Goal: Contribute content: Contribute content

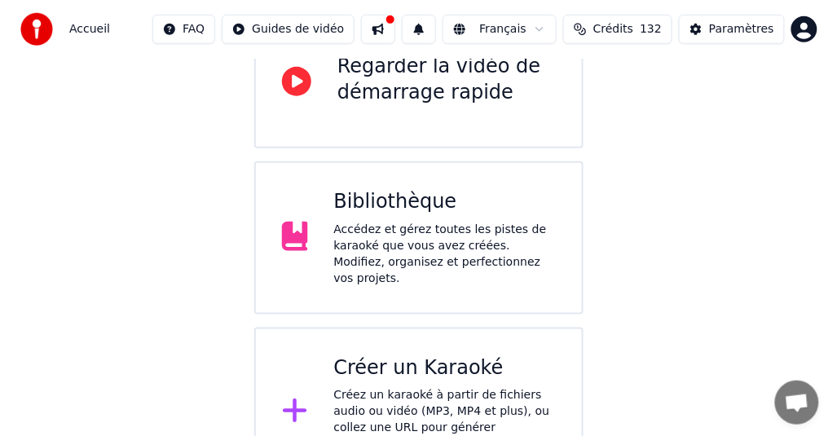
scroll to position [217, 0]
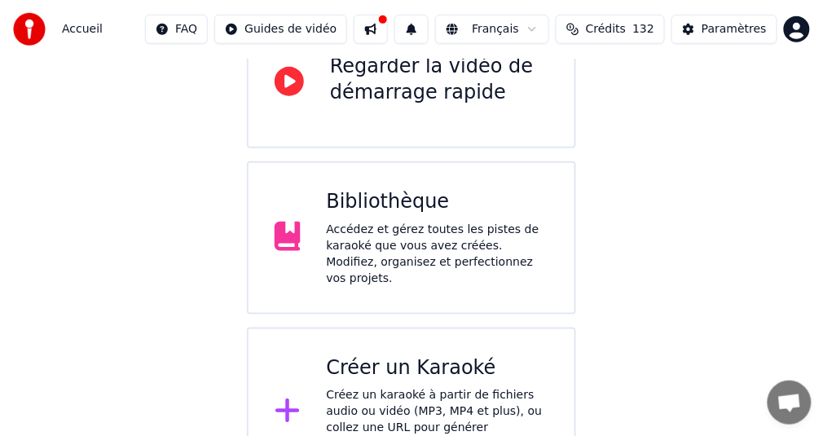
click at [397, 355] on div "Créer un Karaoké" at bounding box center [438, 368] width 222 height 26
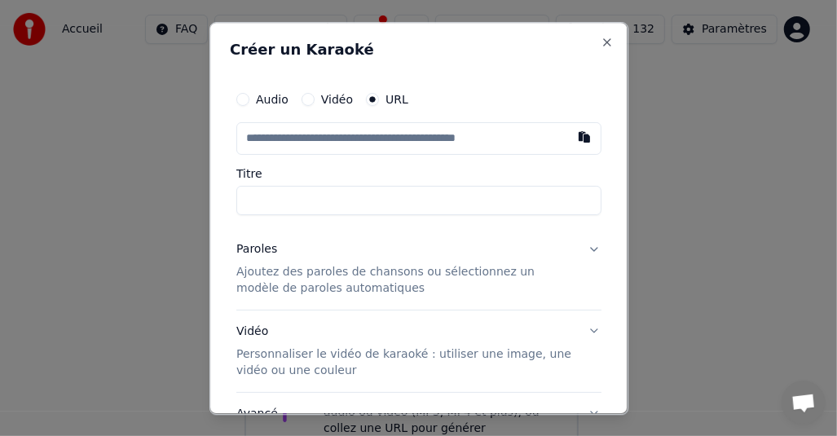
click at [314, 136] on input "text" at bounding box center [418, 138] width 365 height 33
type input "**********"
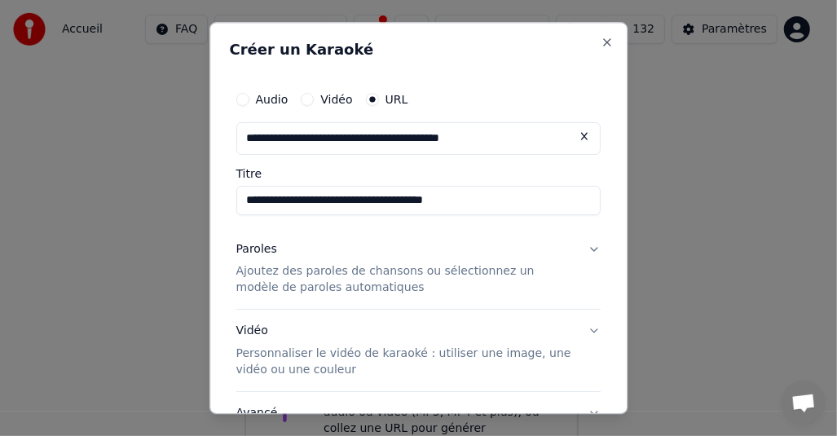
type input "**********"
click at [580, 248] on button "Paroles Ajoutez des paroles de chansons ou sélectionnez un modèle de paroles au…" at bounding box center [418, 268] width 365 height 81
type input "**********"
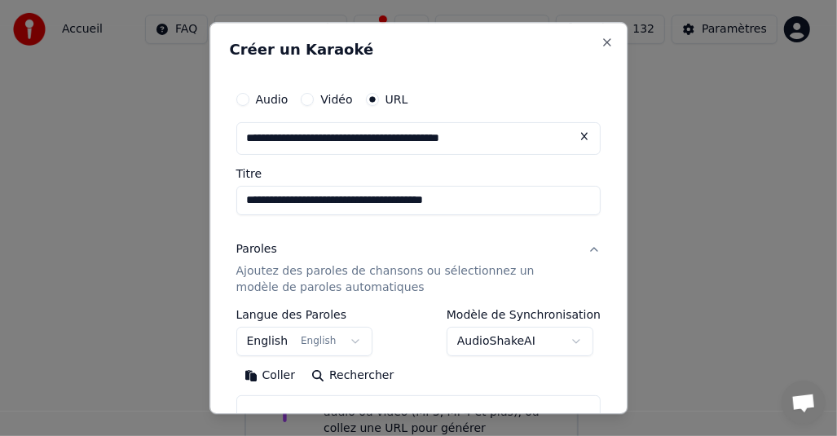
click at [573, 339] on body "**********" at bounding box center [411, 140] width 823 height 714
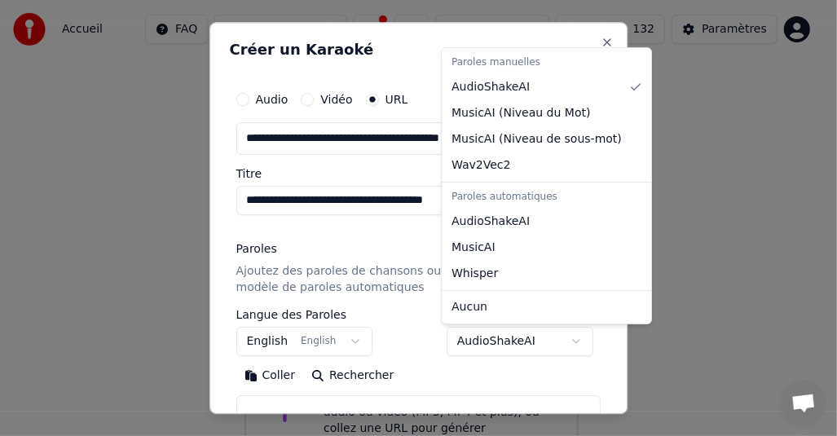
select select "**********"
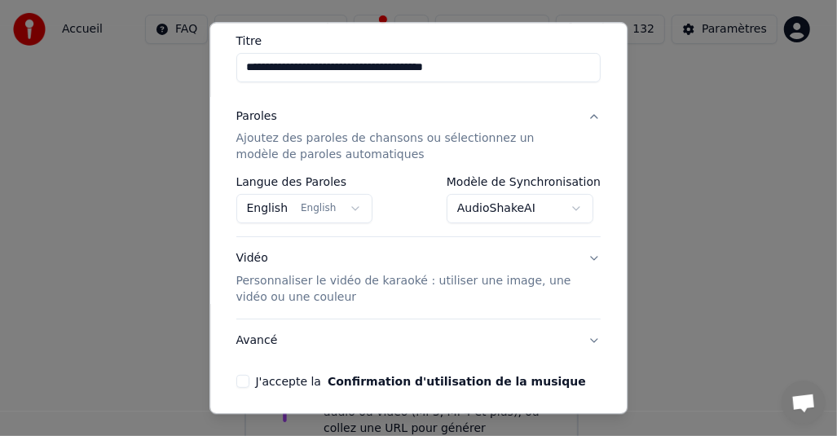
scroll to position [193, 0]
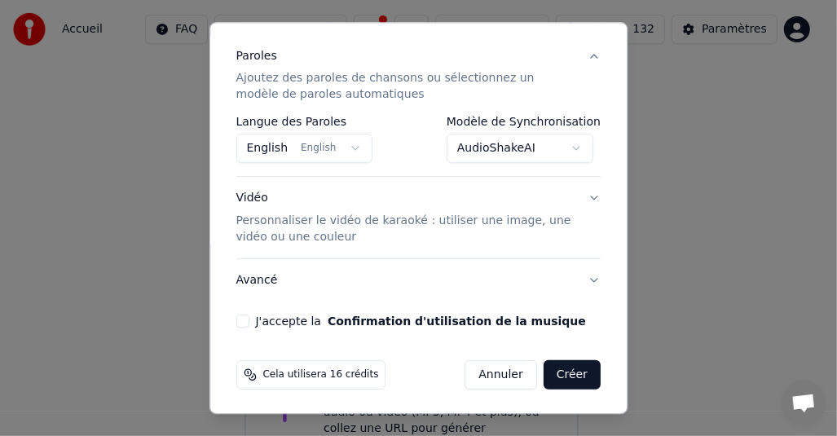
click at [243, 318] on button "J'accepte la Confirmation d'utilisation de la musique" at bounding box center [242, 321] width 13 height 13
click at [557, 372] on button "Créer" at bounding box center [571, 375] width 57 height 29
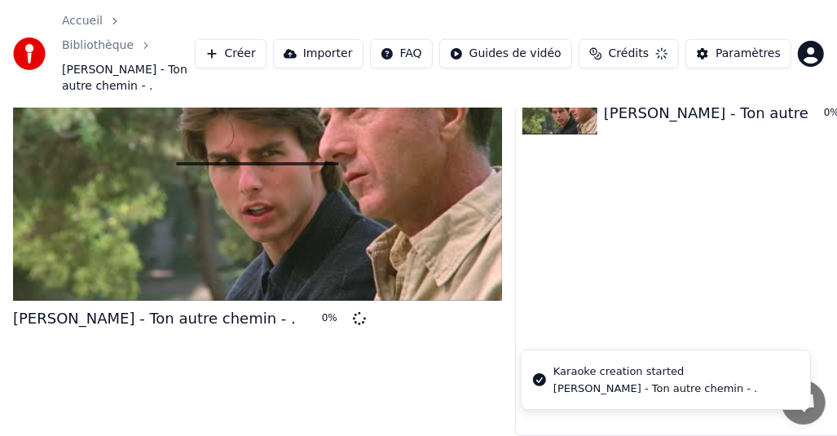
scroll to position [56, 0]
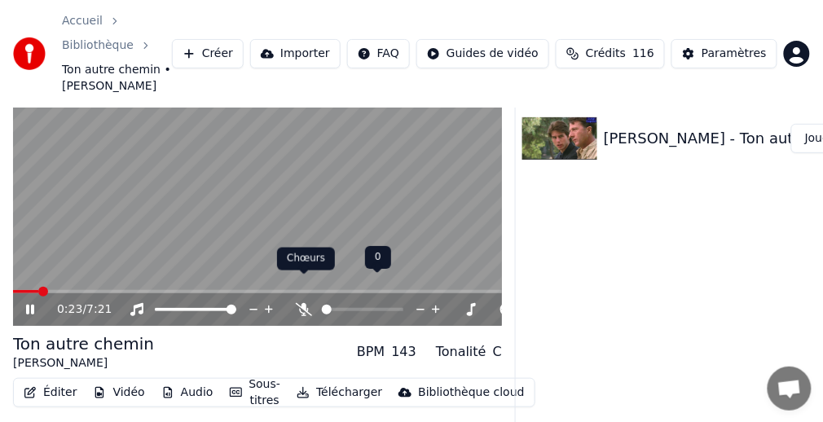
click at [305, 303] on icon at bounding box center [304, 309] width 16 height 13
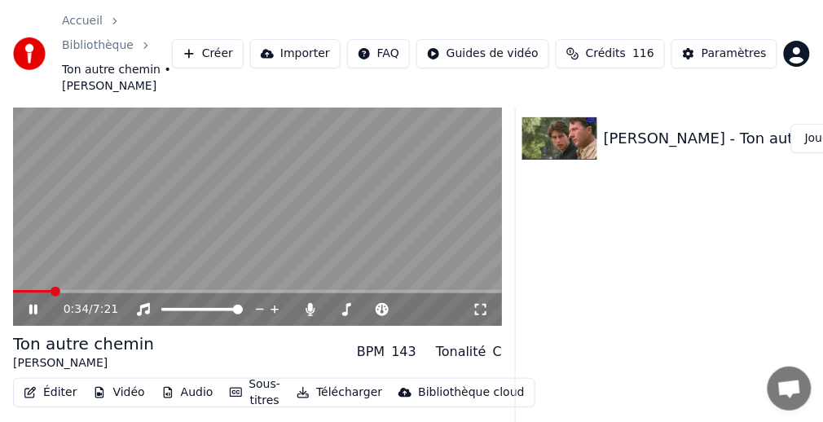
click at [20, 290] on span at bounding box center [32, 291] width 38 height 3
click at [32, 305] on icon at bounding box center [33, 310] width 8 height 10
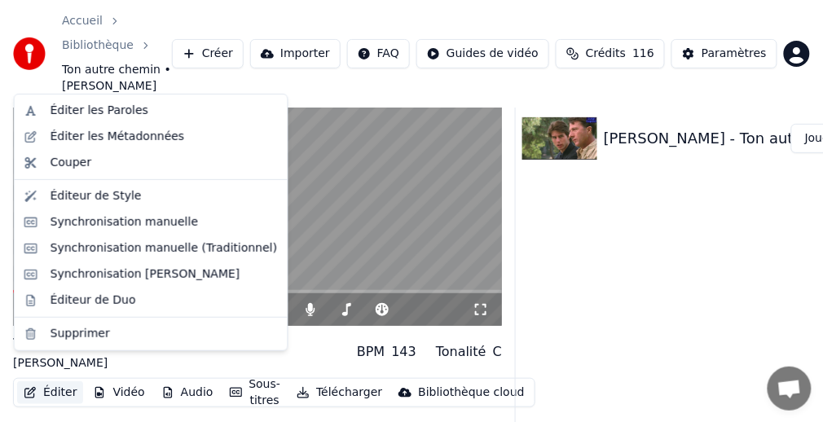
click at [52, 381] on button "Éditer" at bounding box center [50, 392] width 66 height 23
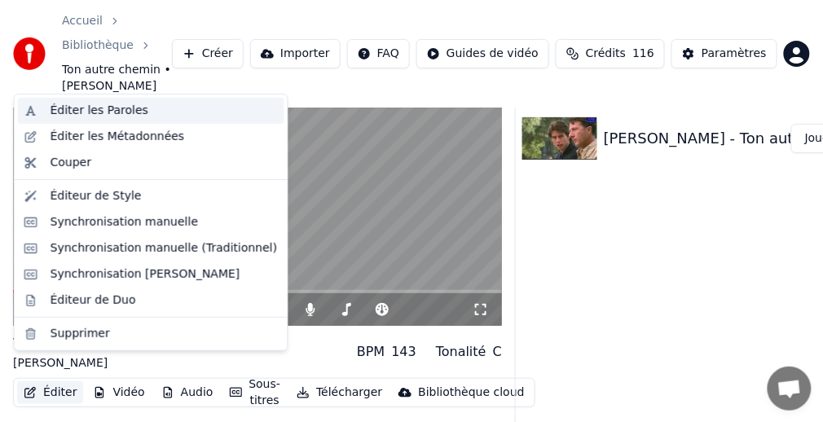
click at [98, 113] on div "Éditer les Paroles" at bounding box center [100, 111] width 98 height 16
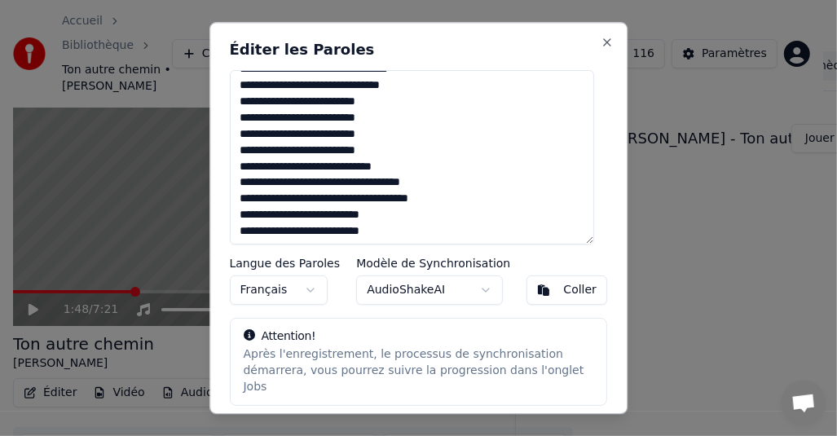
scroll to position [964, 0]
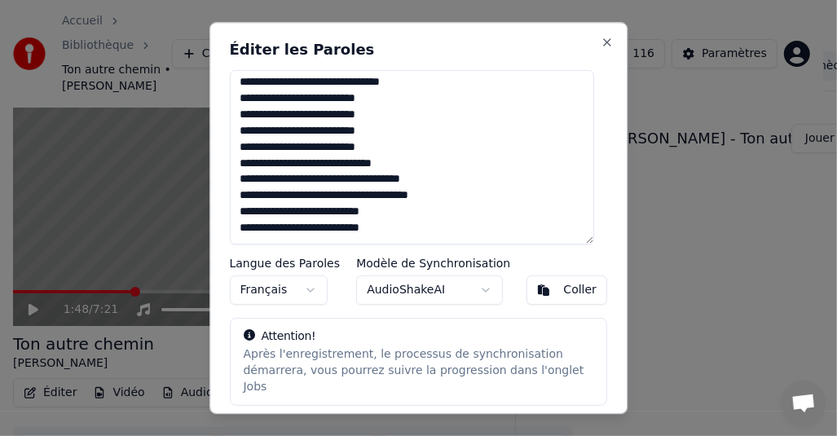
drag, startPoint x: 242, startPoint y: 86, endPoint x: 414, endPoint y: 229, distance: 223.3
click at [424, 232] on textarea at bounding box center [412, 157] width 365 height 174
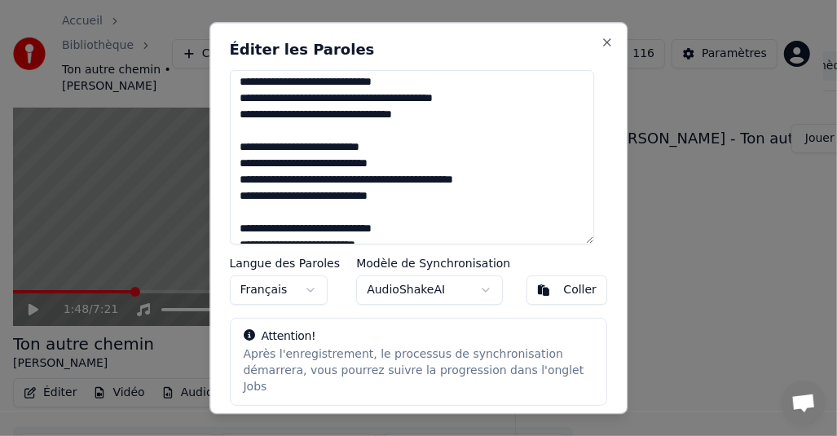
scroll to position [0, 0]
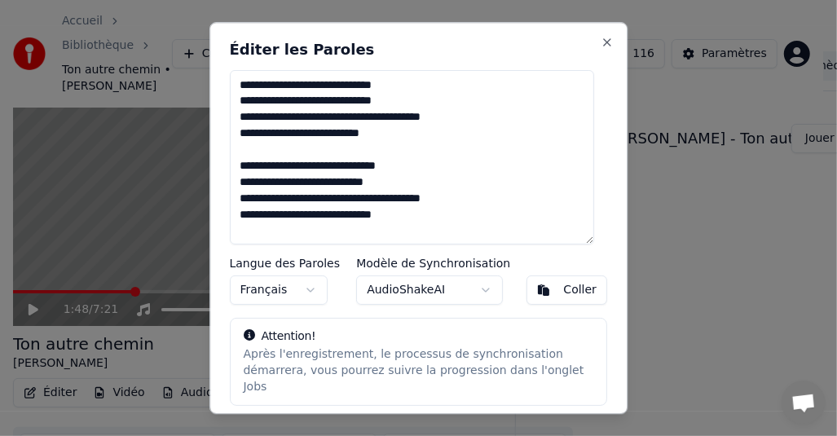
click at [570, 291] on div "Coller" at bounding box center [580, 290] width 33 height 16
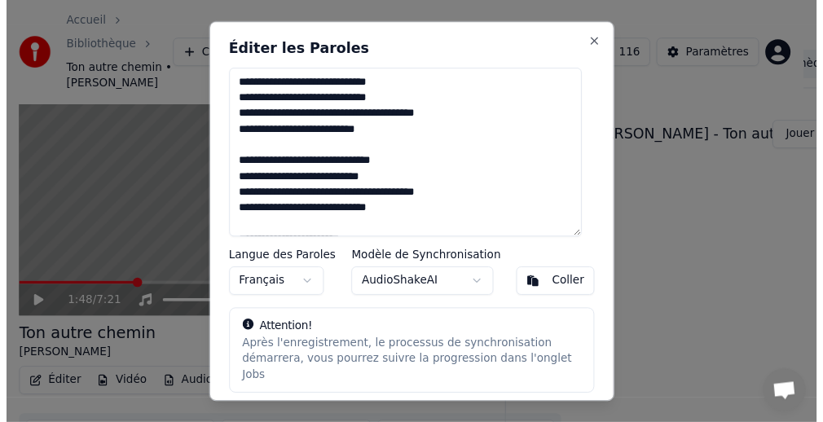
scroll to position [46, 0]
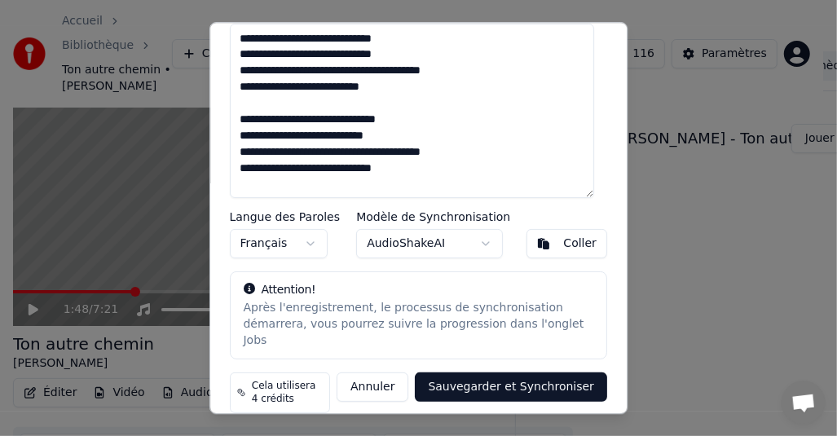
click at [507, 372] on button "Sauvegarder et Synchroniser" at bounding box center [511, 386] width 192 height 29
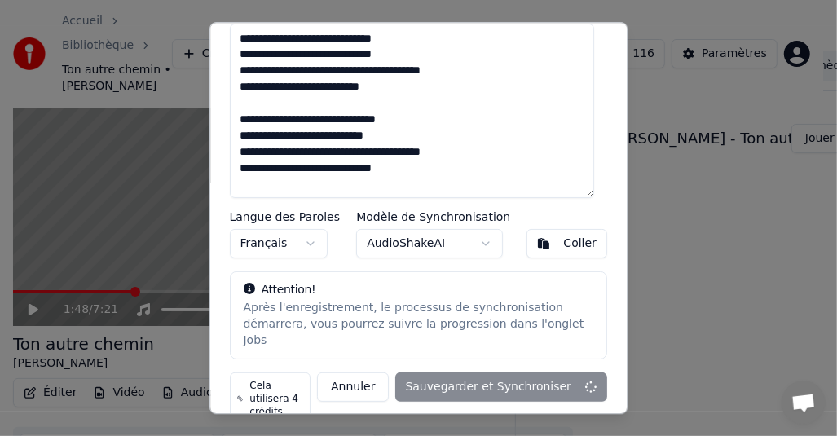
type textarea "**********"
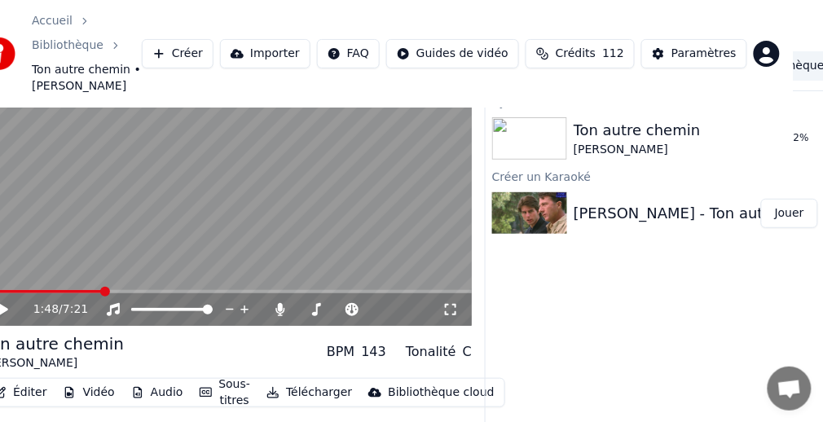
scroll to position [56, 58]
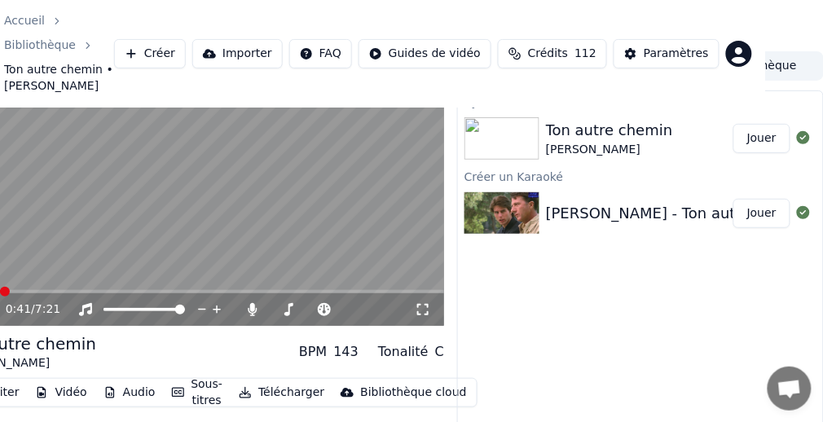
click at [0, 287] on span at bounding box center [5, 292] width 10 height 10
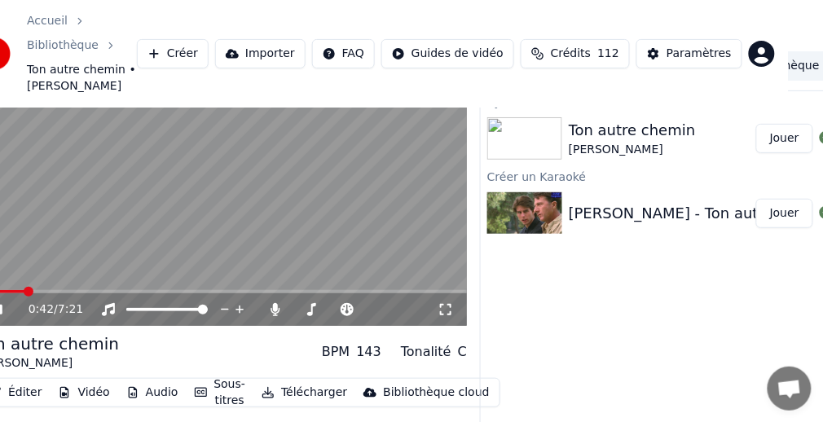
scroll to position [56, 0]
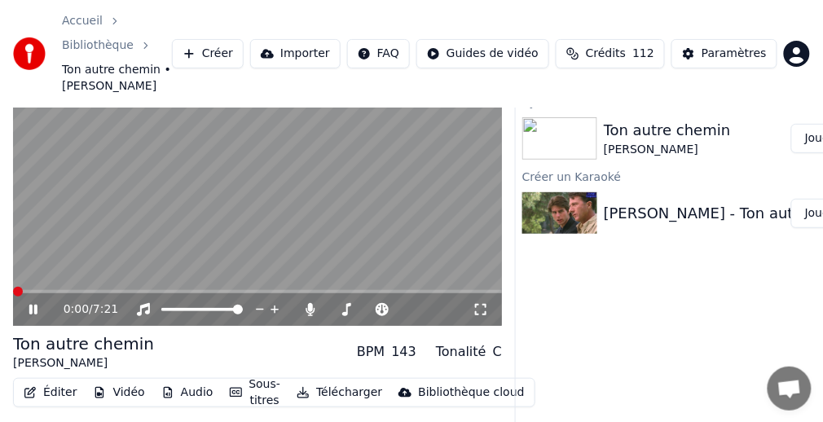
click at [13, 287] on span at bounding box center [18, 292] width 10 height 10
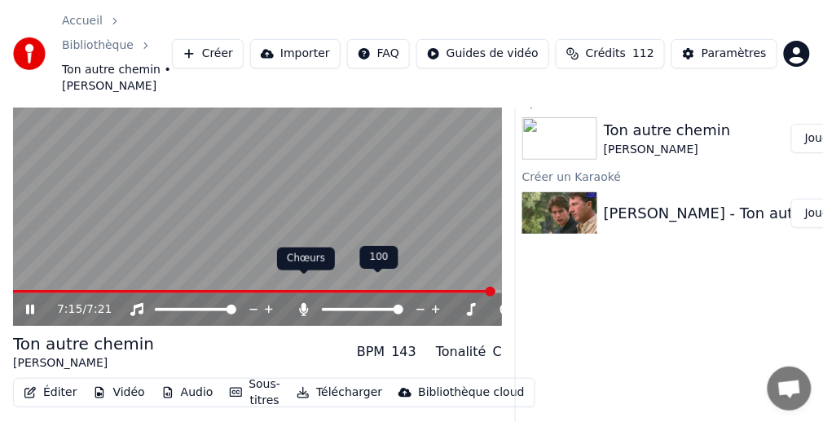
click at [305, 303] on icon at bounding box center [304, 309] width 9 height 13
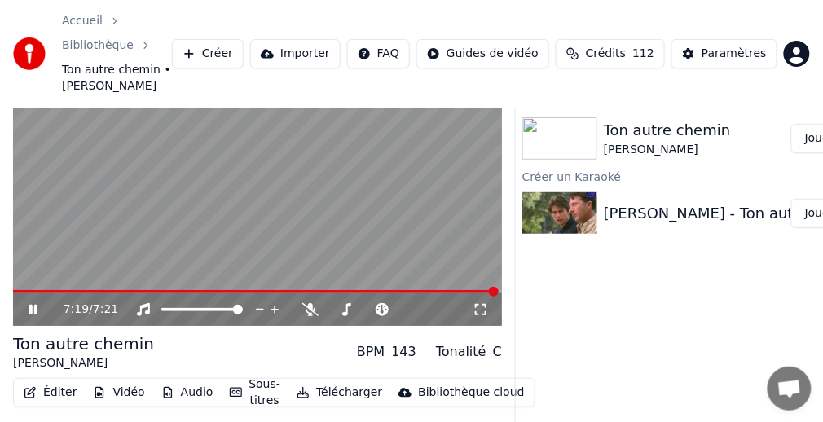
click at [336, 381] on button "Télécharger" at bounding box center [339, 392] width 99 height 23
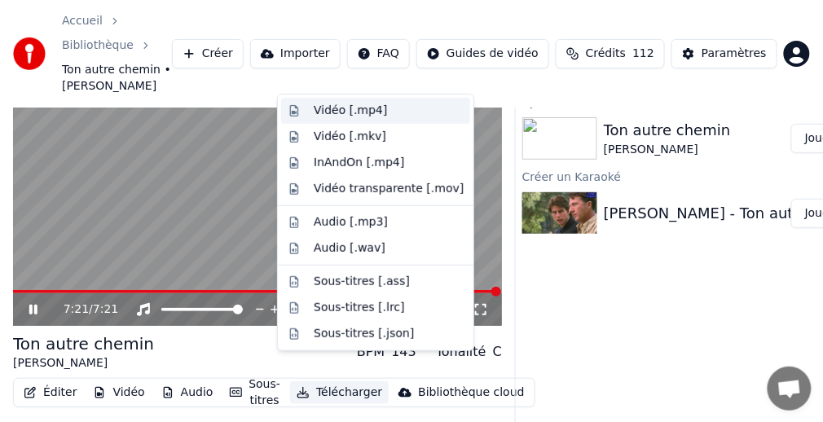
click at [344, 108] on div "Vidéo [.mp4]" at bounding box center [350, 111] width 73 height 16
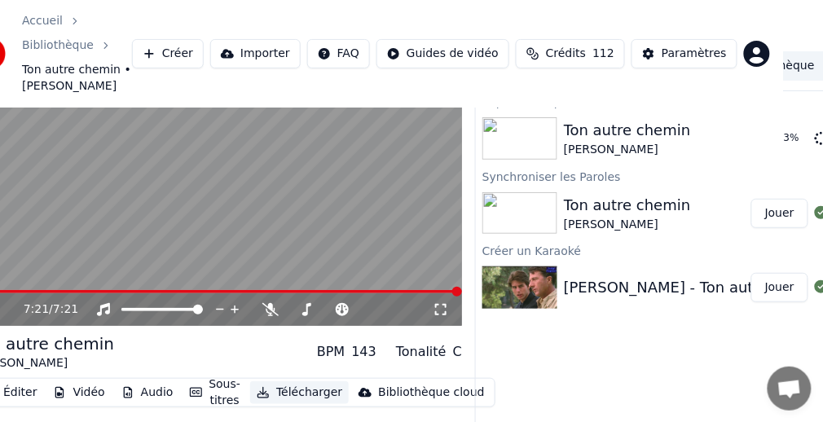
scroll to position [56, 41]
click at [777, 124] on button "Afficher" at bounding box center [772, 138] width 72 height 29
